Goal: Navigation & Orientation: Understand site structure

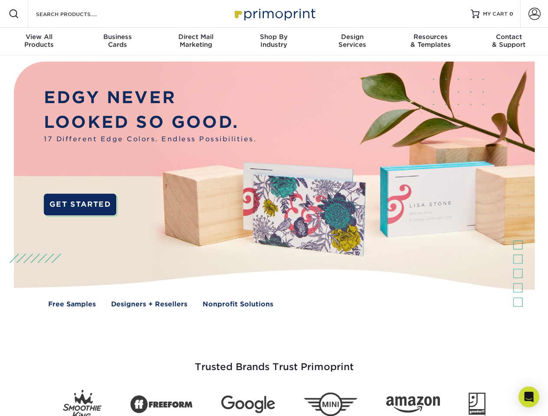
click at [274, 208] on img at bounding box center [274, 190] width 542 height 271
click at [14, 14] on span at bounding box center [14, 14] width 10 height 10
click at [534, 14] on span at bounding box center [534, 14] width 12 height 12
click at [39, 42] on div "View All Products" at bounding box center [39, 41] width 78 height 16
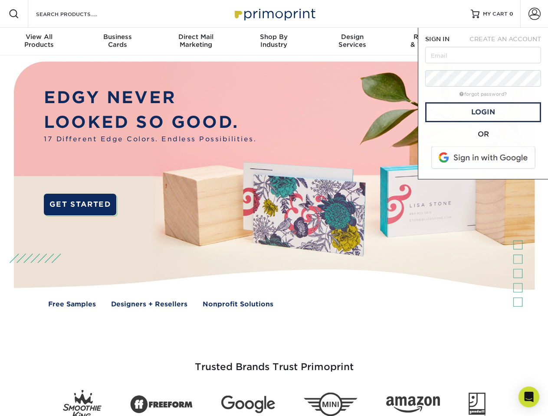
click at [117, 42] on div "Business Cards" at bounding box center [117, 41] width 78 height 16
click at [196, 42] on div "Direct Mail Marketing" at bounding box center [195, 41] width 78 height 16
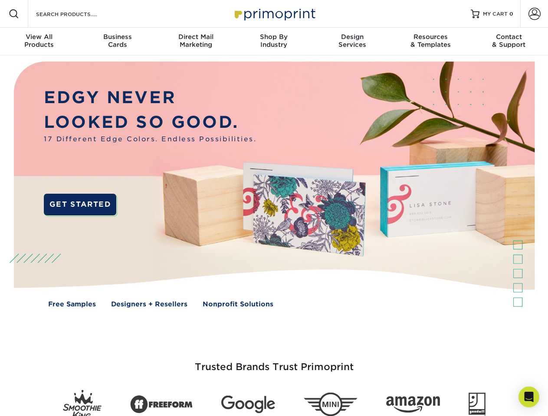
click at [274, 42] on div "Shop By Industry" at bounding box center [274, 41] width 78 height 16
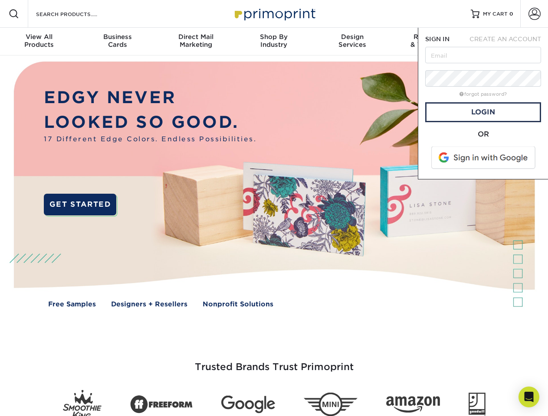
click at [352, 42] on div "Design Services" at bounding box center [352, 41] width 78 height 16
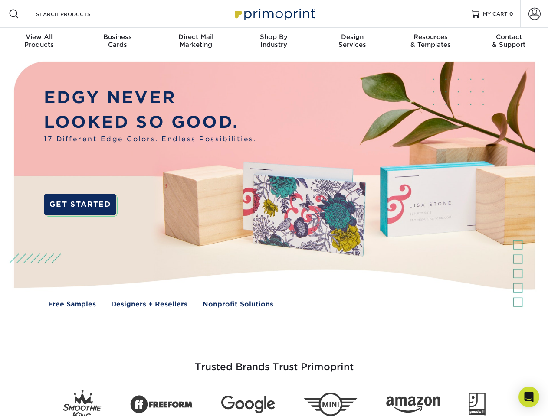
click at [430, 42] on span "SIGN IN" at bounding box center [437, 39] width 24 height 7
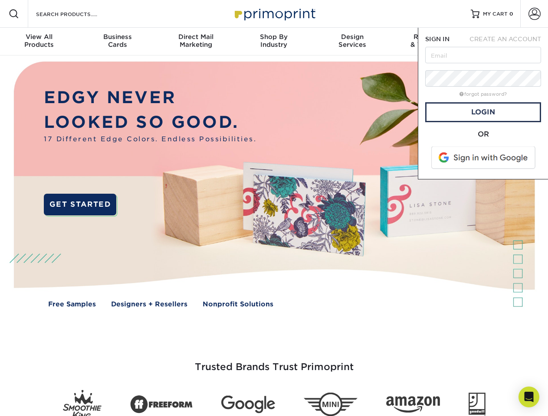
click at [509, 42] on div "Contact & Support" at bounding box center [508, 41] width 78 height 16
